Goal: Task Accomplishment & Management: Use online tool/utility

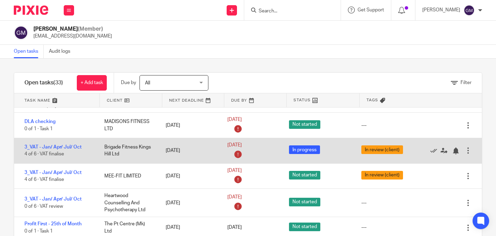
scroll to position [31, 0]
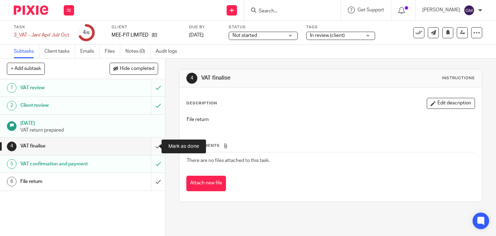
click at [149, 146] on input "submit" at bounding box center [82, 145] width 165 height 17
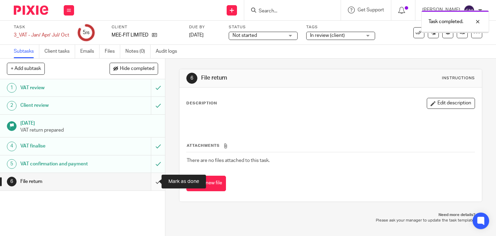
drag, startPoint x: 0, startPoint y: 0, endPoint x: 155, endPoint y: 185, distance: 241.1
click at [155, 185] on input "submit" at bounding box center [82, 181] width 165 height 17
